Goal: Check status: Check status

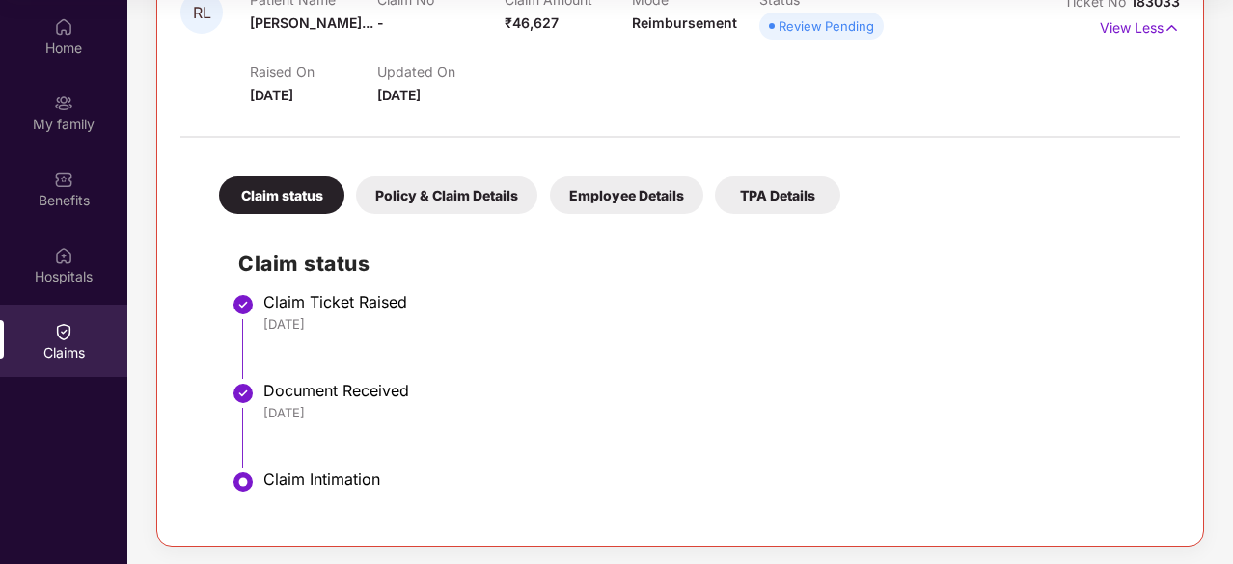
scroll to position [266, 0]
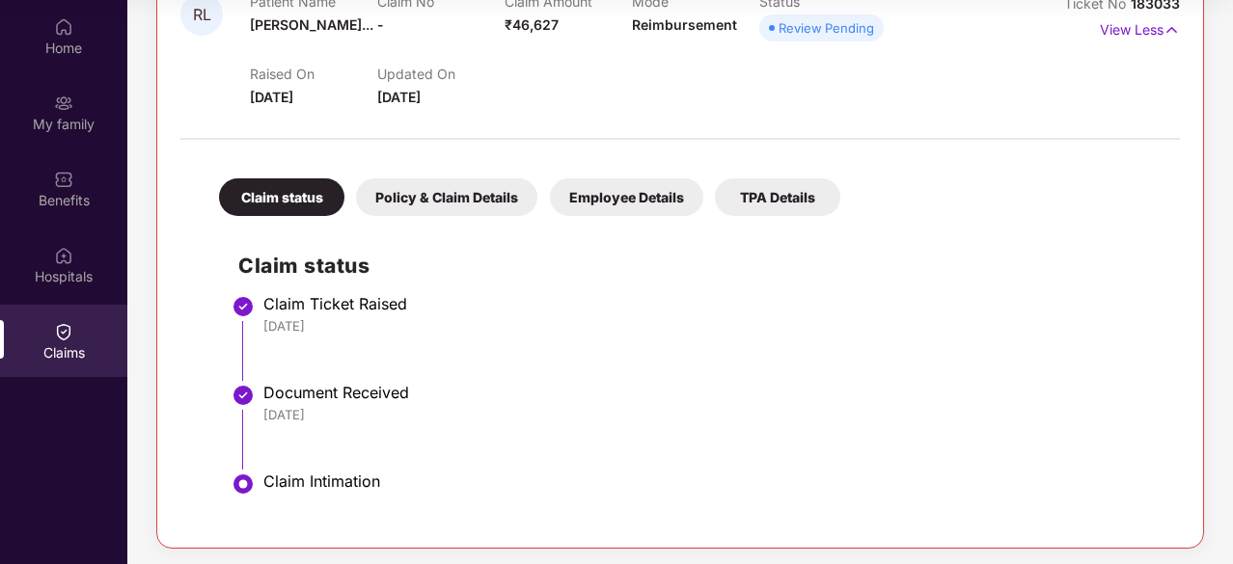
click at [429, 202] on div "Policy & Claim Details" at bounding box center [446, 197] width 181 height 38
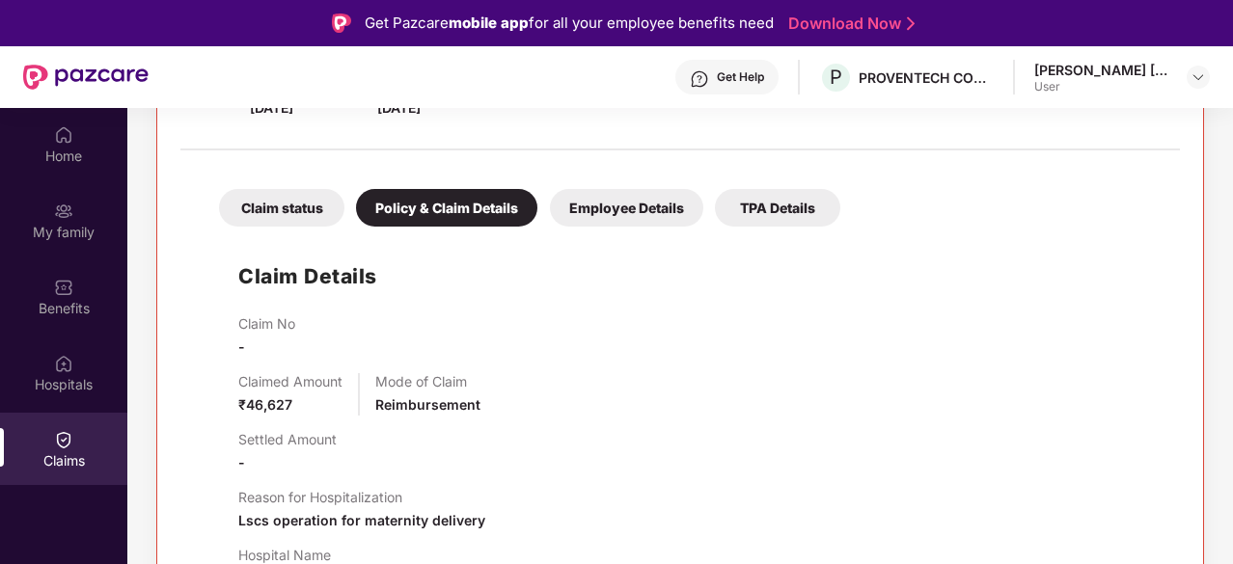
scroll to position [361, 0]
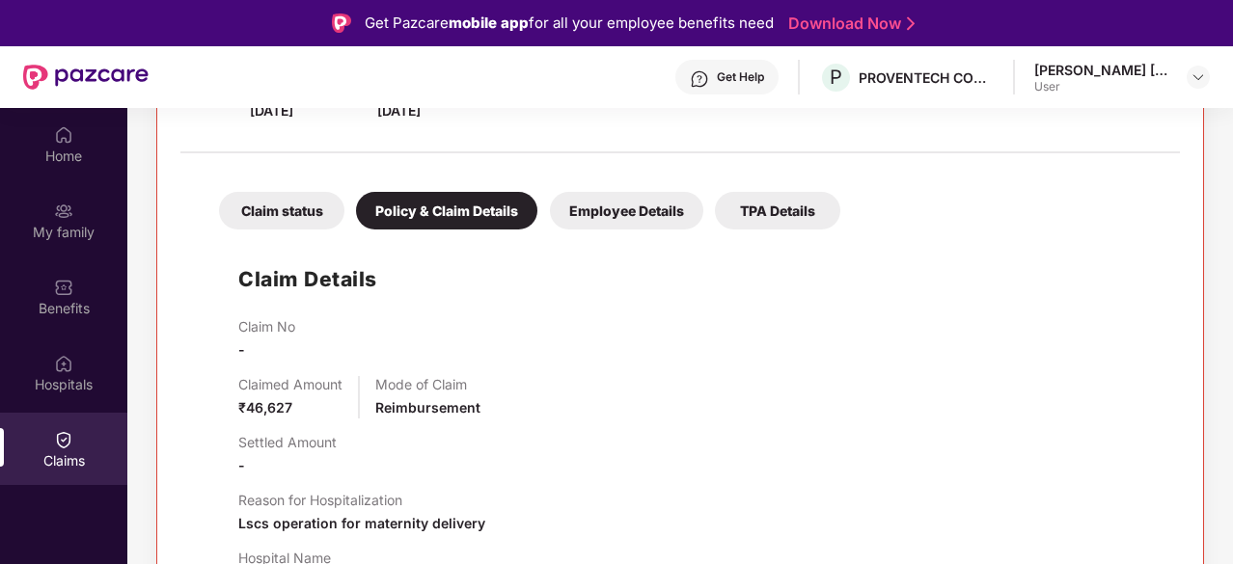
click at [589, 223] on div "Employee Details" at bounding box center [626, 211] width 153 height 38
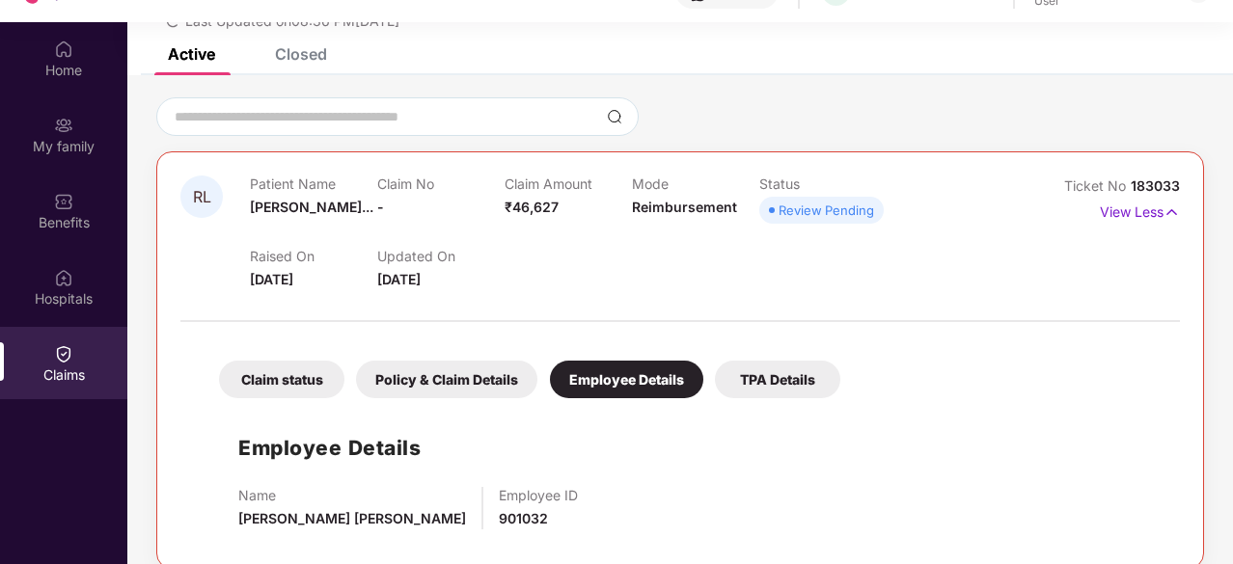
scroll to position [88, 0]
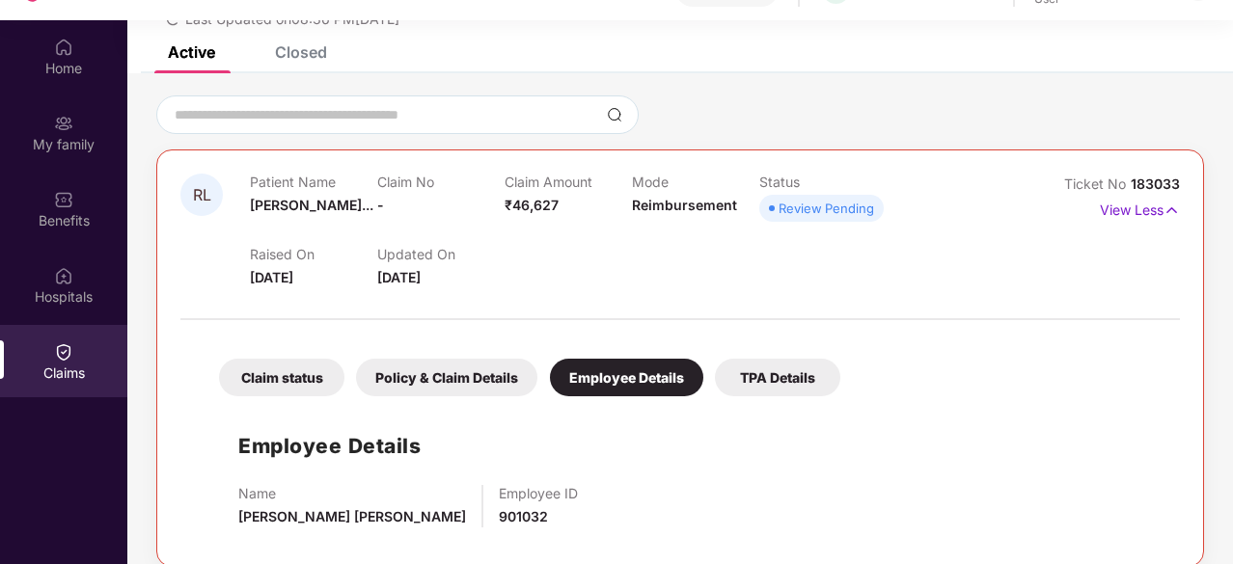
click at [741, 370] on div "TPA Details" at bounding box center [777, 378] width 125 height 38
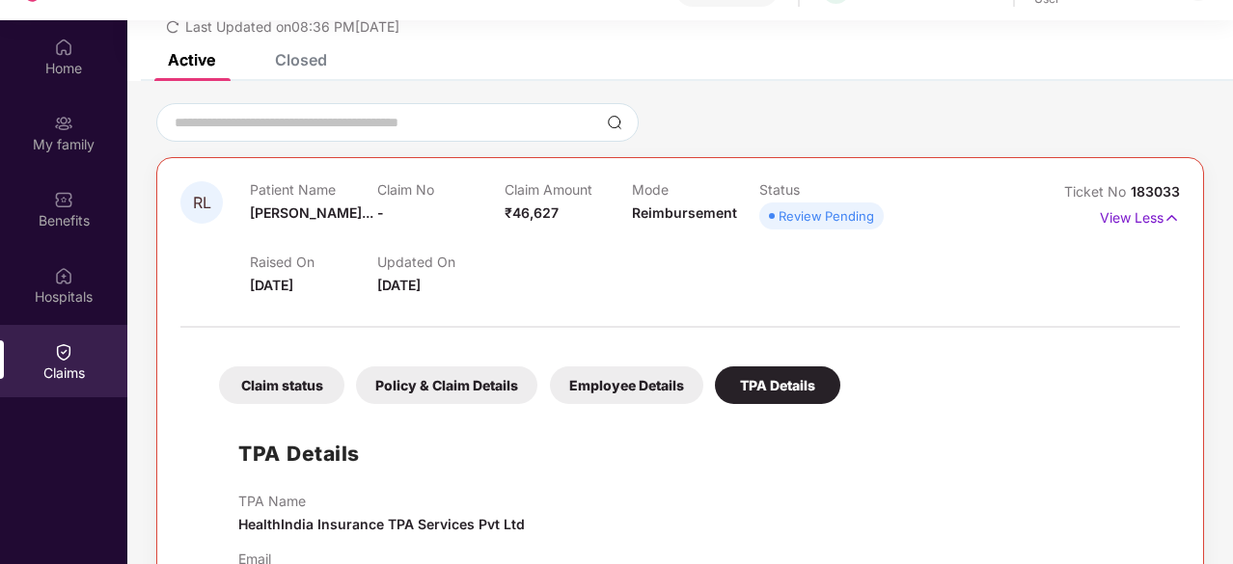
scroll to position [149, 0]
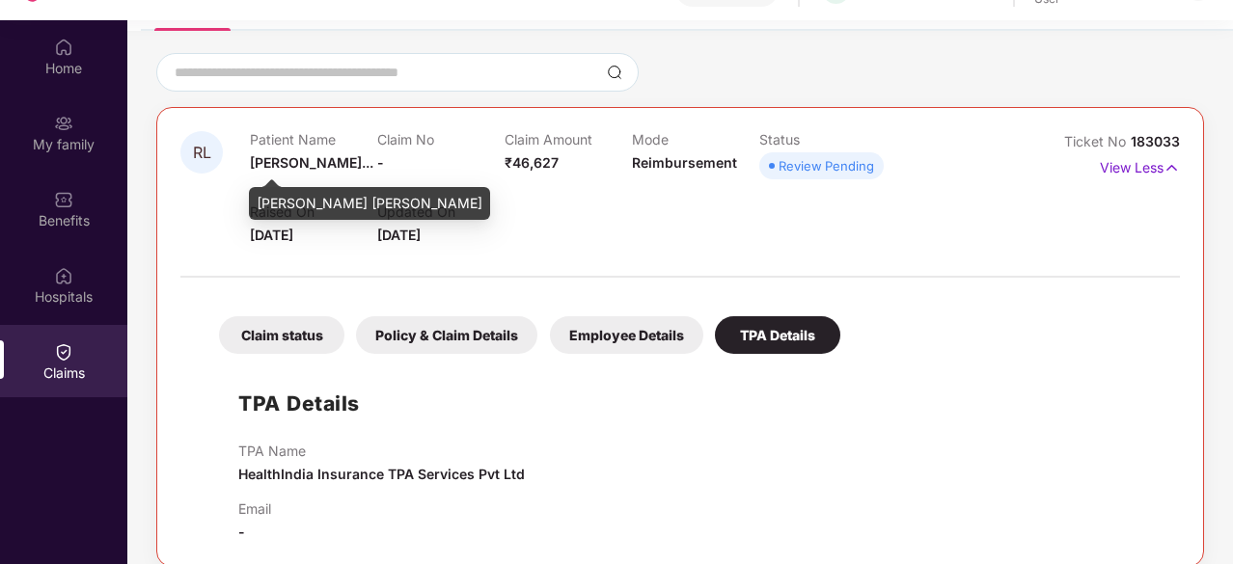
click at [251, 161] on span "[PERSON_NAME]..." at bounding box center [311, 162] width 123 height 16
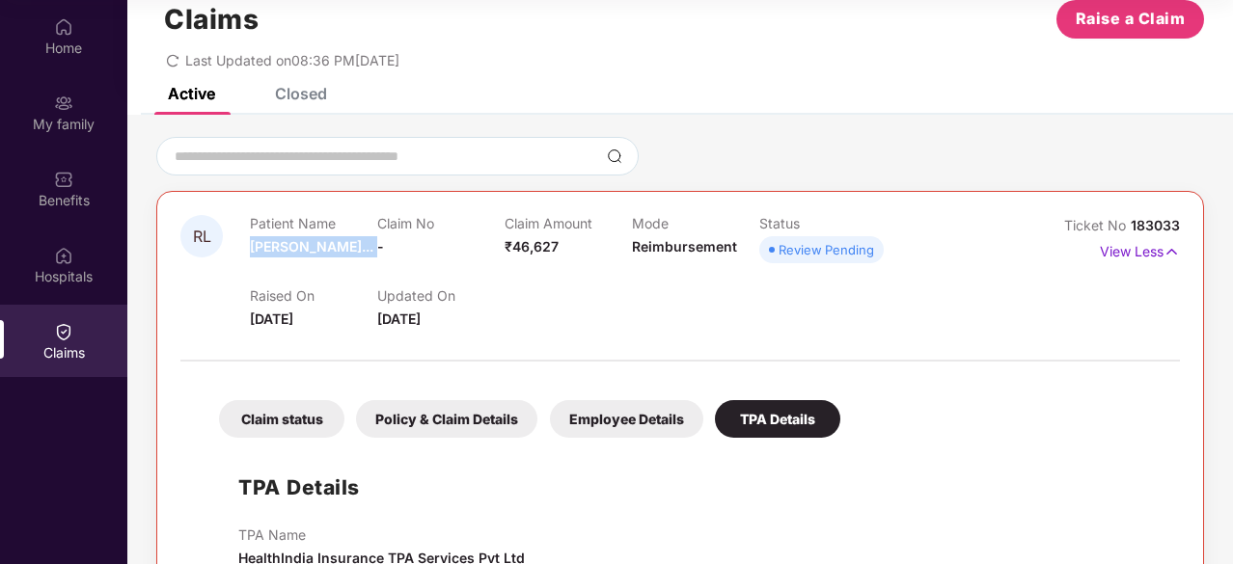
scroll to position [0, 0]
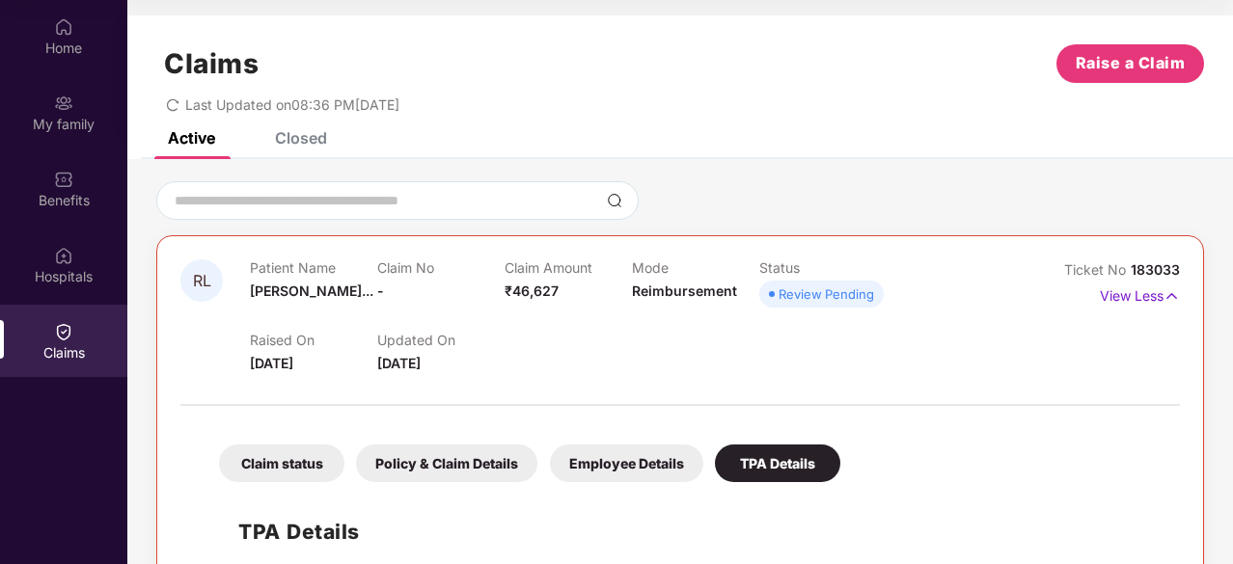
click at [307, 144] on div "Closed" at bounding box center [301, 137] width 52 height 19
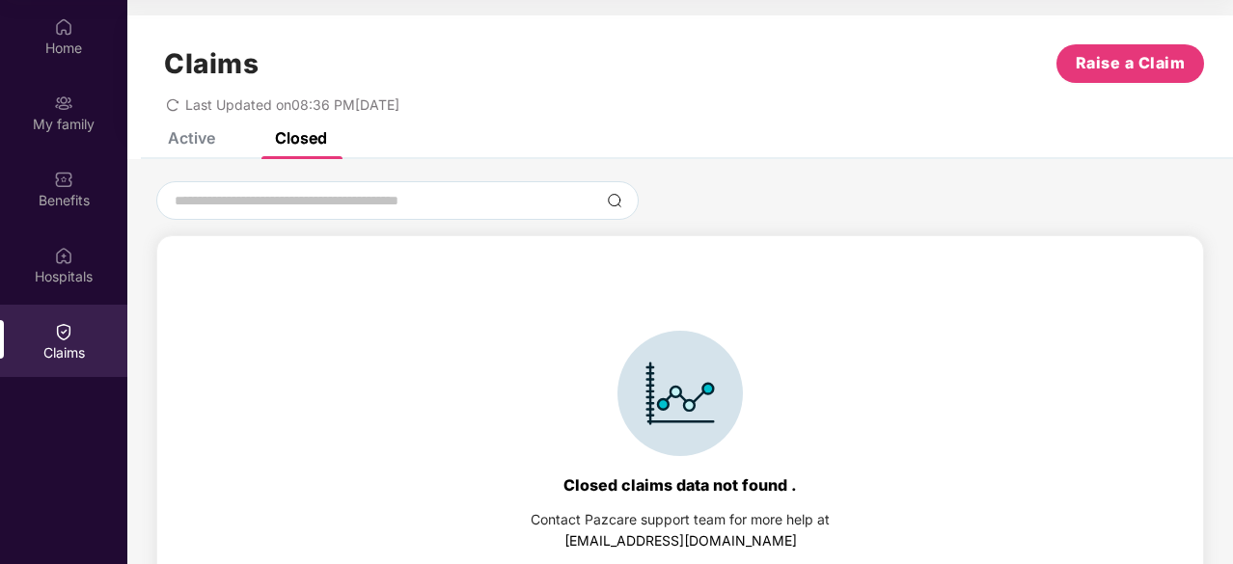
click at [203, 149] on div "Active" at bounding box center [177, 138] width 76 height 42
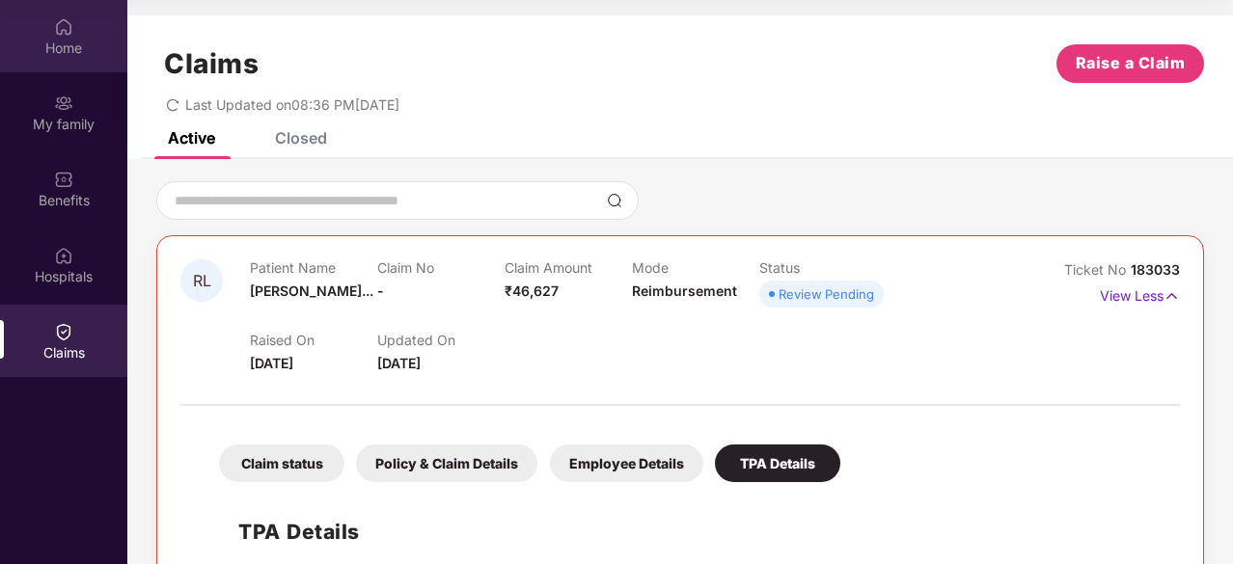
click at [56, 47] on div "Home" at bounding box center [63, 48] width 127 height 19
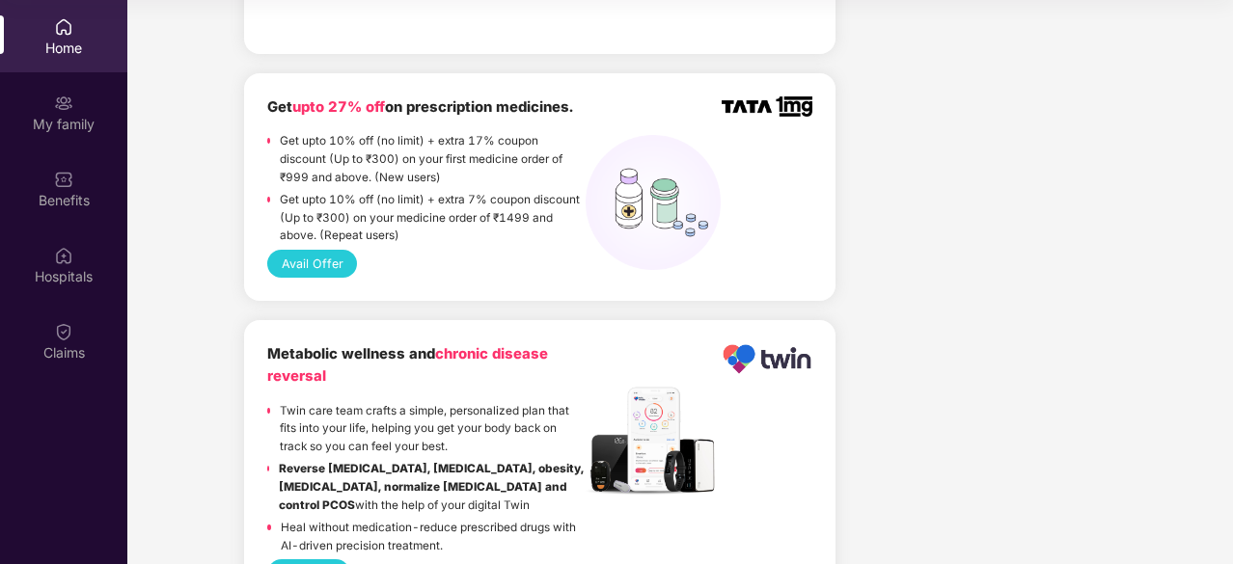
scroll to position [1575, 0]
click at [442, 342] on div "Metabolic wellness and chronic disease reversal" at bounding box center [426, 364] width 318 height 45
